Goal: Task Accomplishment & Management: Manage account settings

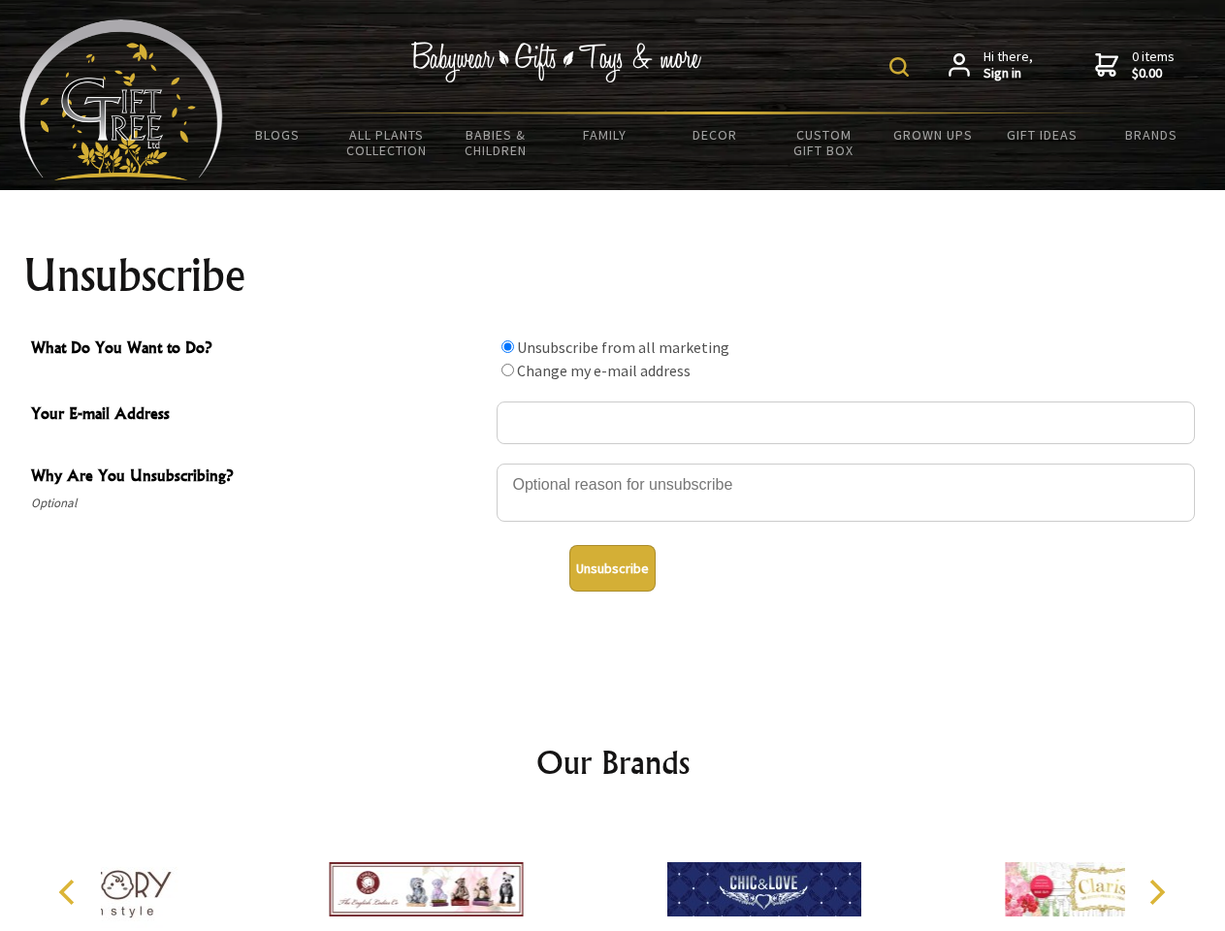
click at [902, 67] on img at bounding box center [898, 66] width 19 height 19
click at [613, 463] on div at bounding box center [846, 496] width 698 height 68
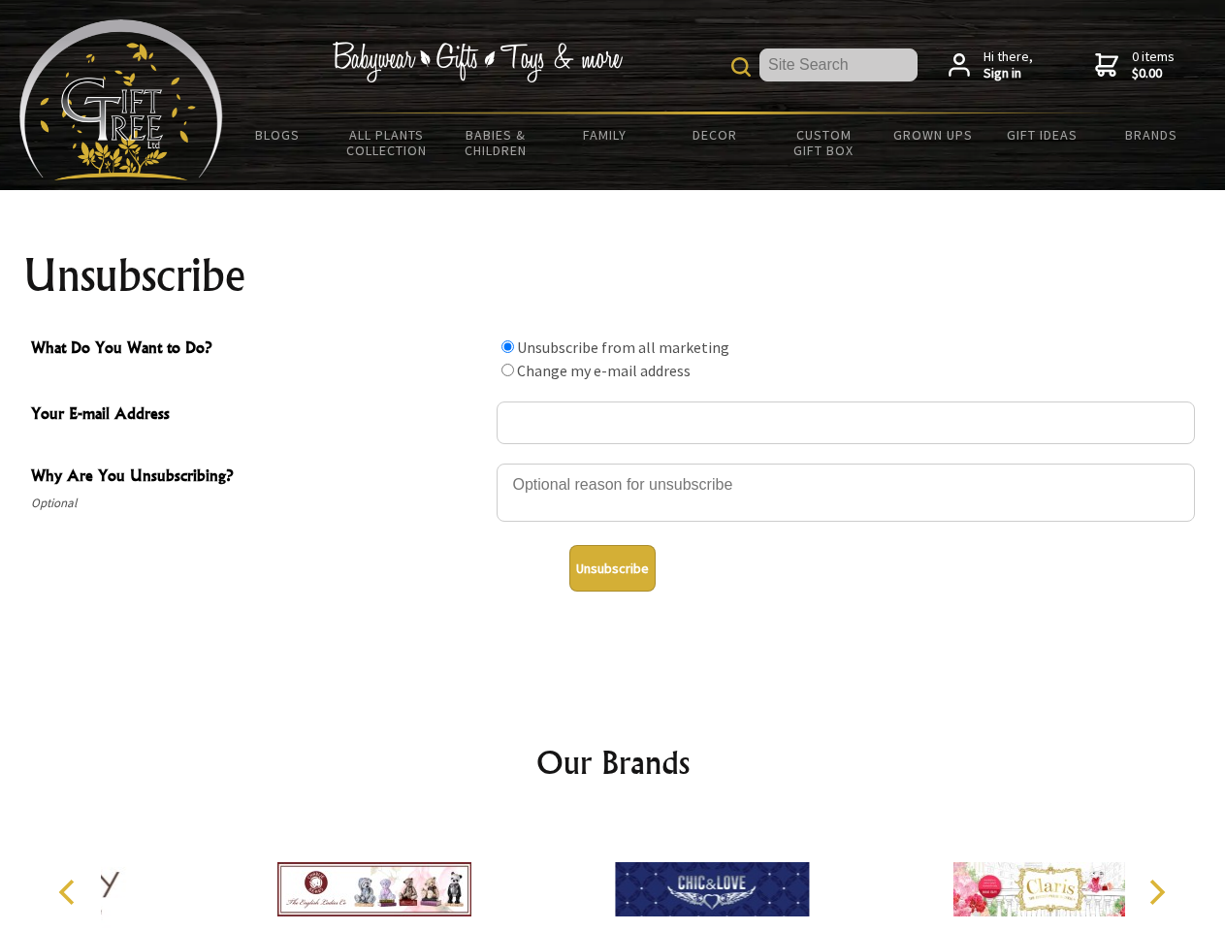
click at [507, 346] on input "What Do You Want to Do?" at bounding box center [507, 346] width 13 height 13
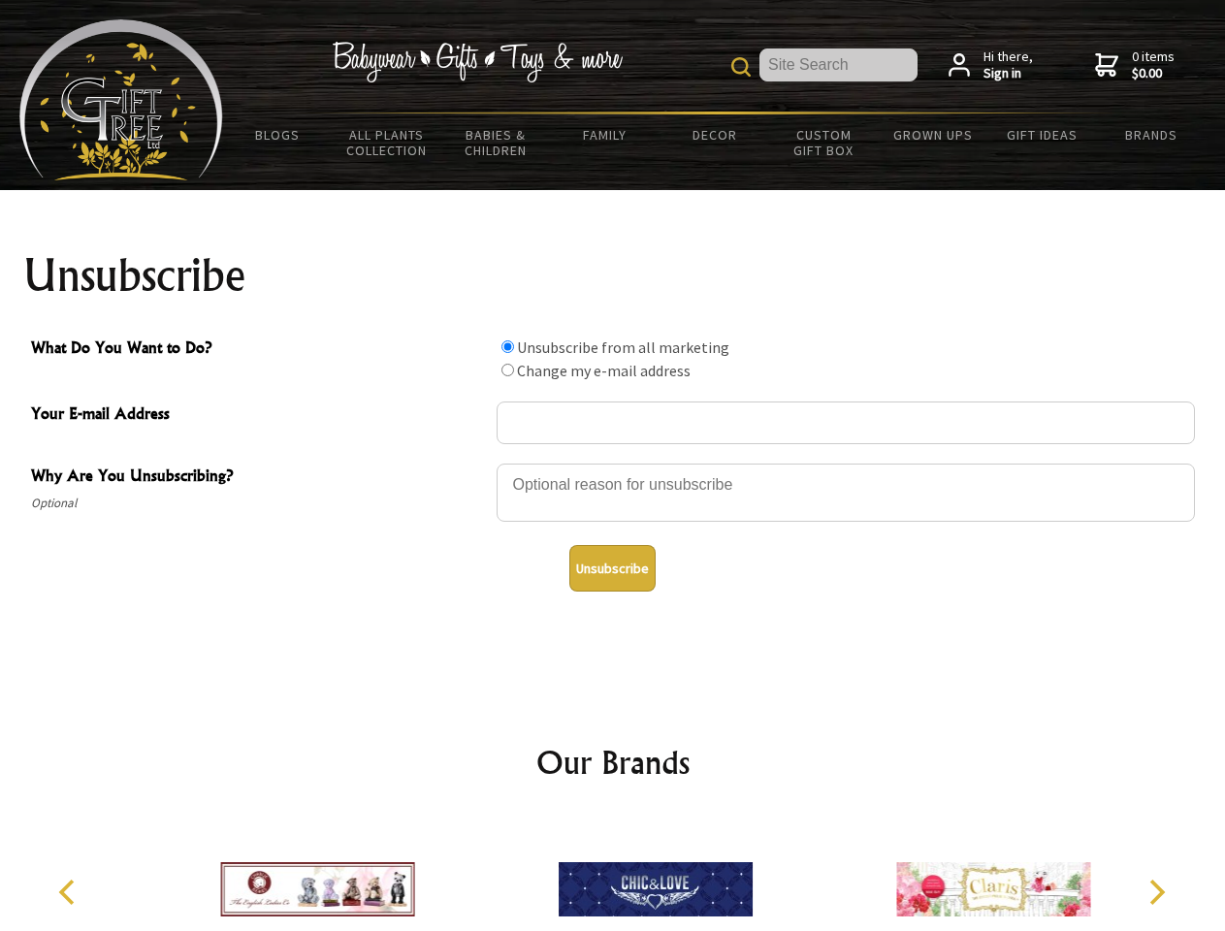
click at [507, 369] on input "What Do You Want to Do?" at bounding box center [507, 370] width 13 height 13
radio input "true"
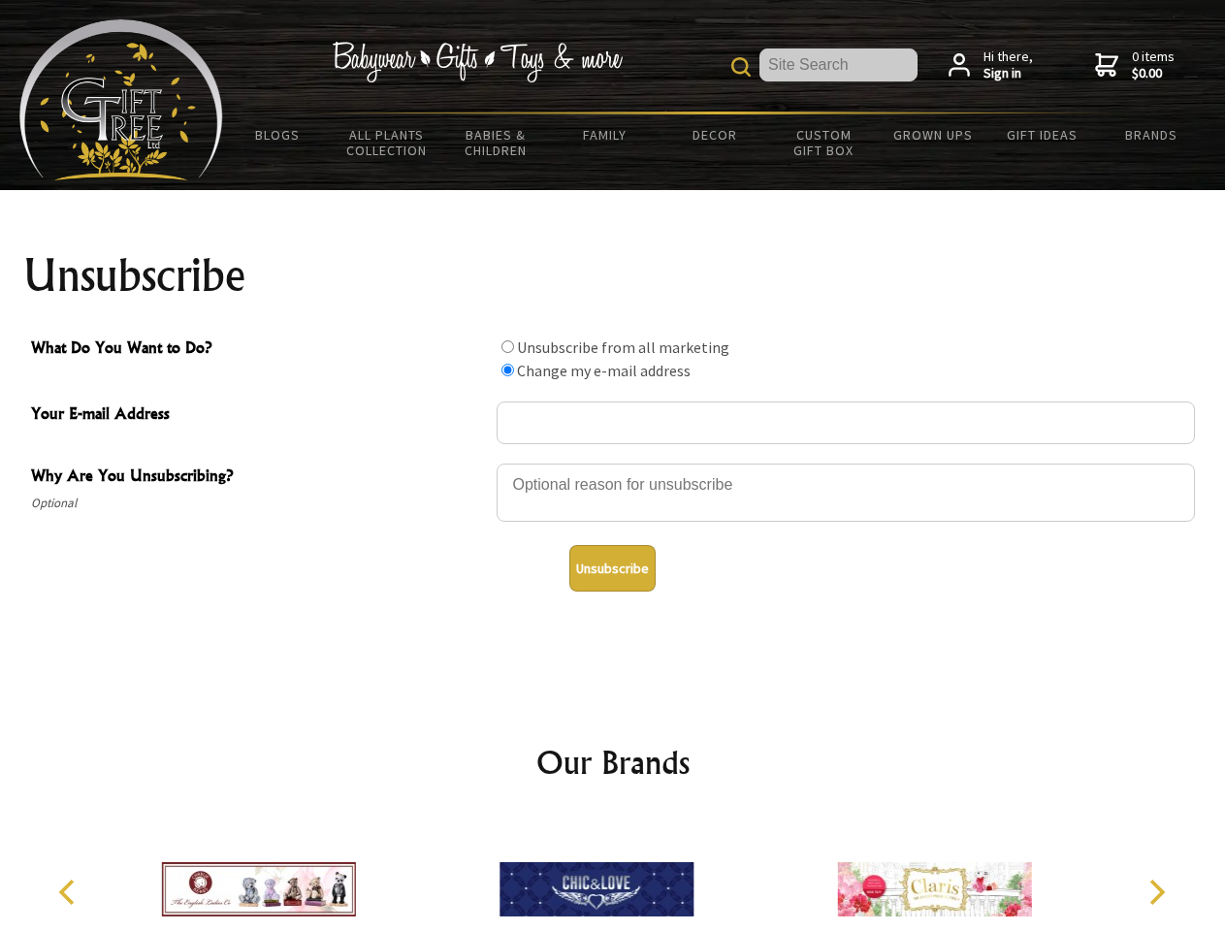
click at [612, 568] on button "Unsubscribe" at bounding box center [612, 568] width 86 height 47
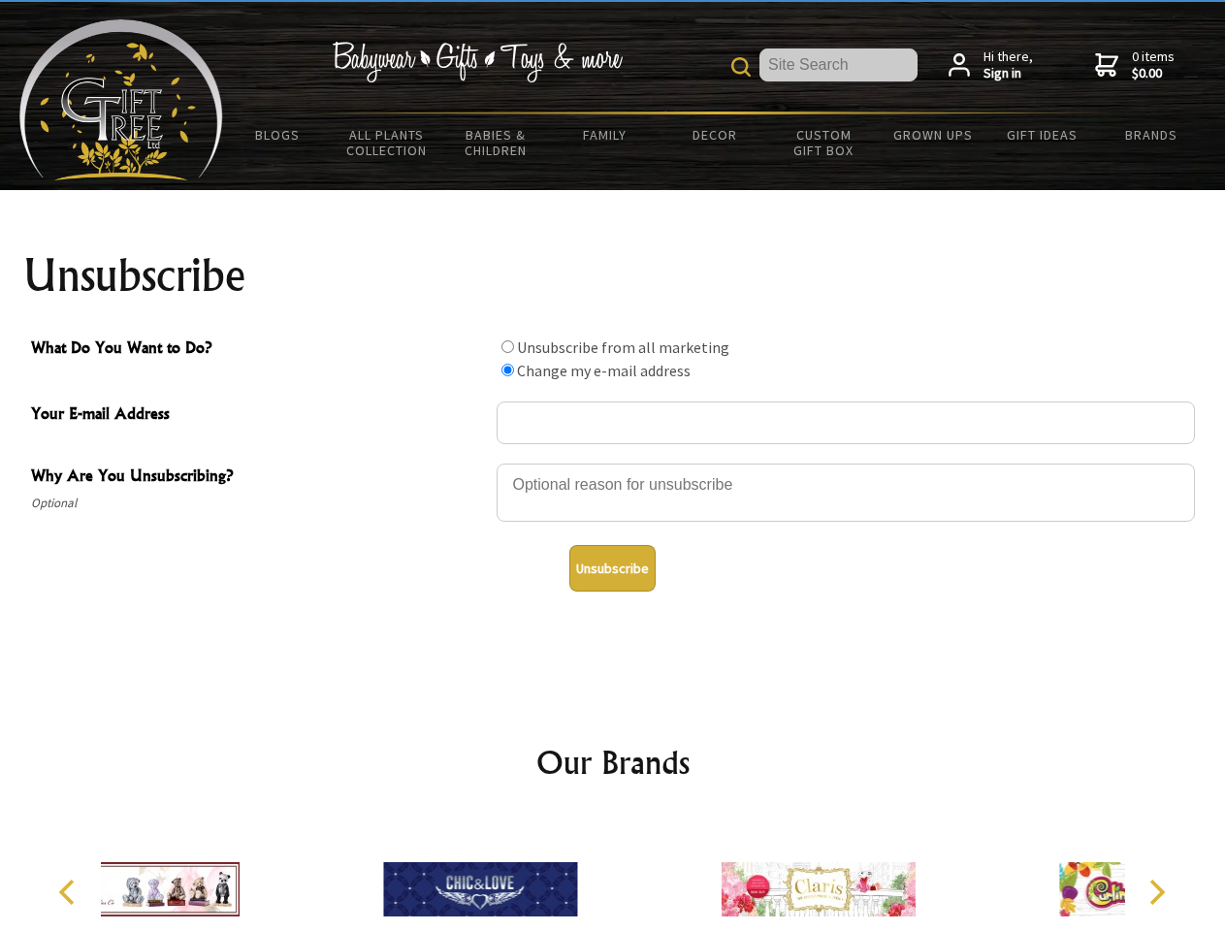
click at [613, 874] on div at bounding box center [479, 892] width 337 height 151
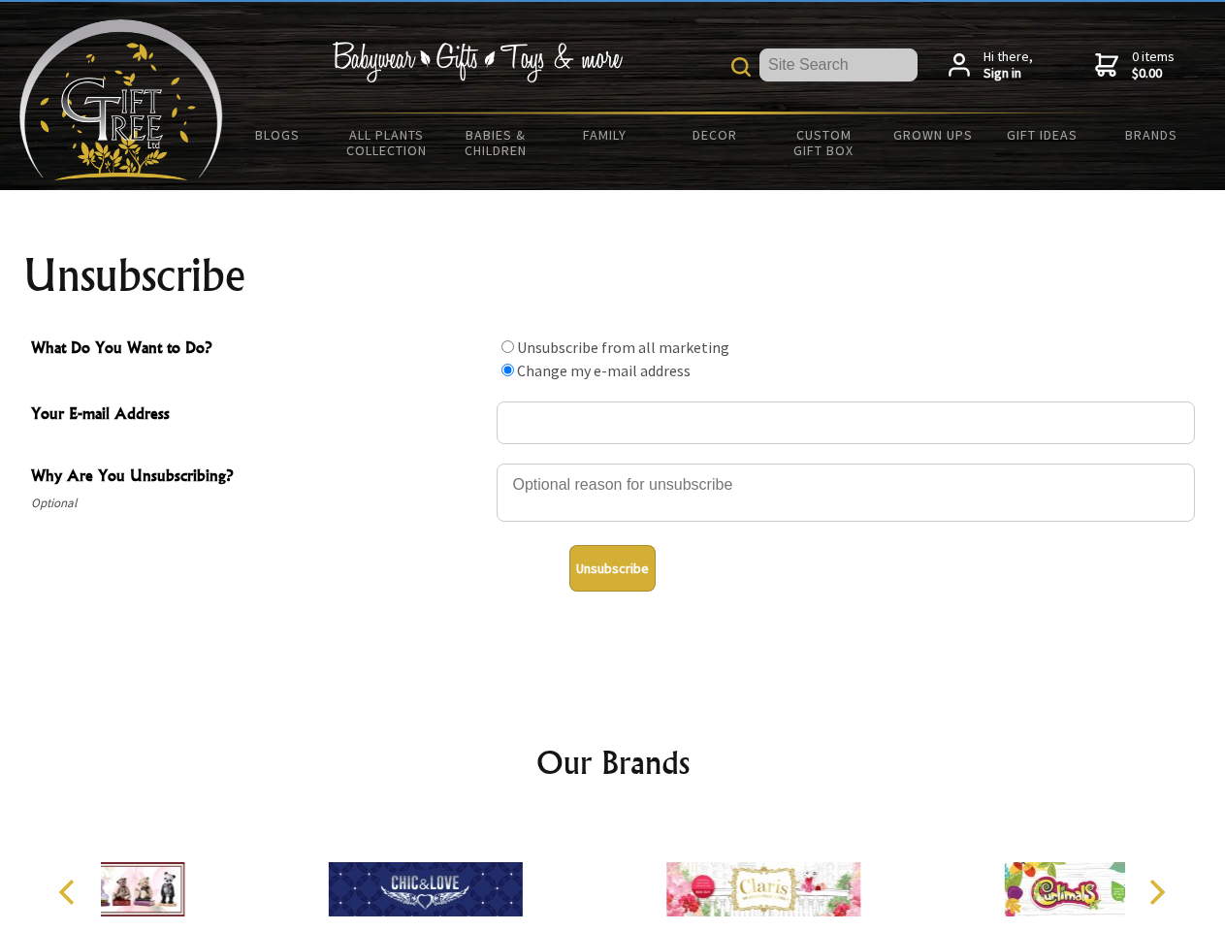
click at [70, 892] on icon "Previous" at bounding box center [68, 892] width 25 height 25
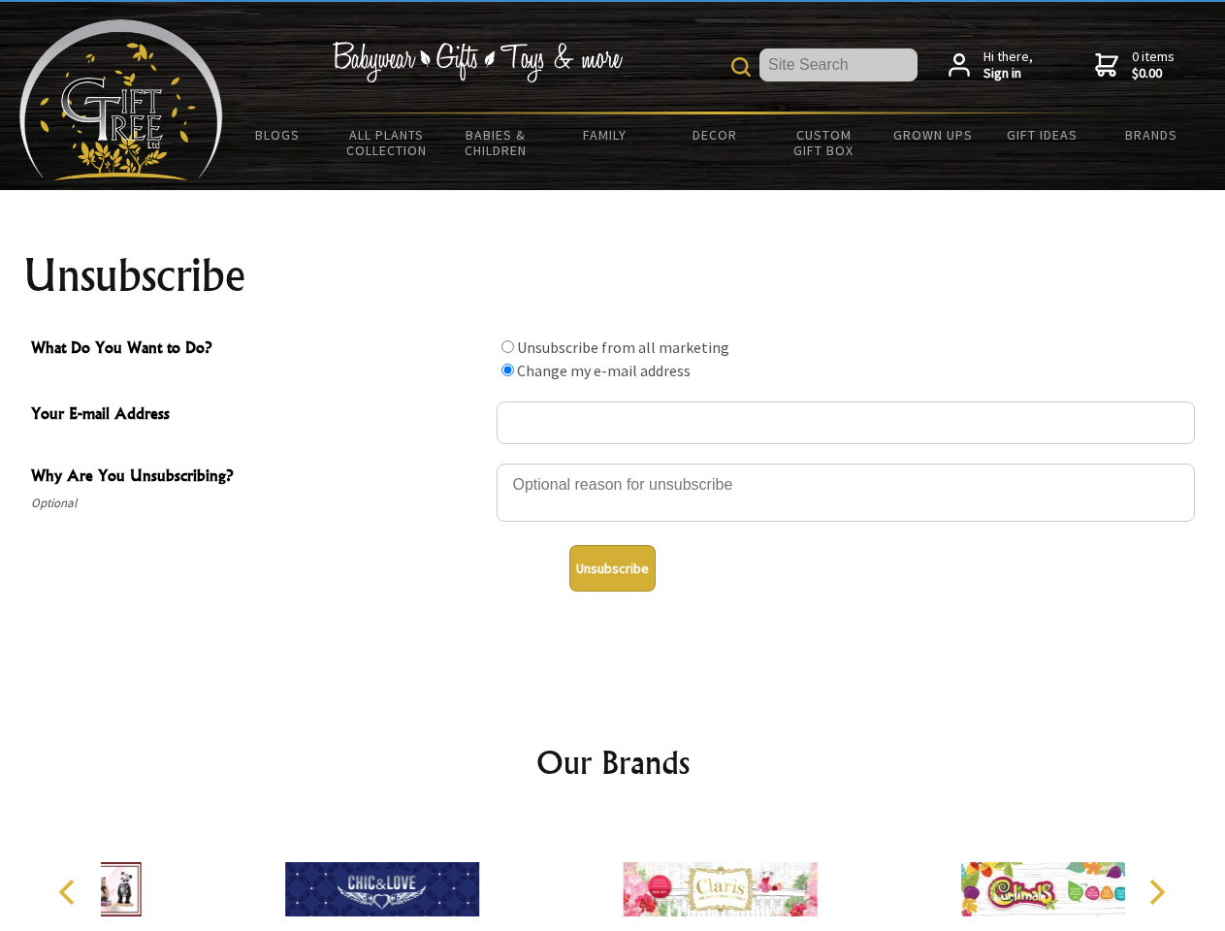
click at [1156, 892] on icon "Next" at bounding box center [1154, 892] width 25 height 25
